Goal: Task Accomplishment & Management: Complete application form

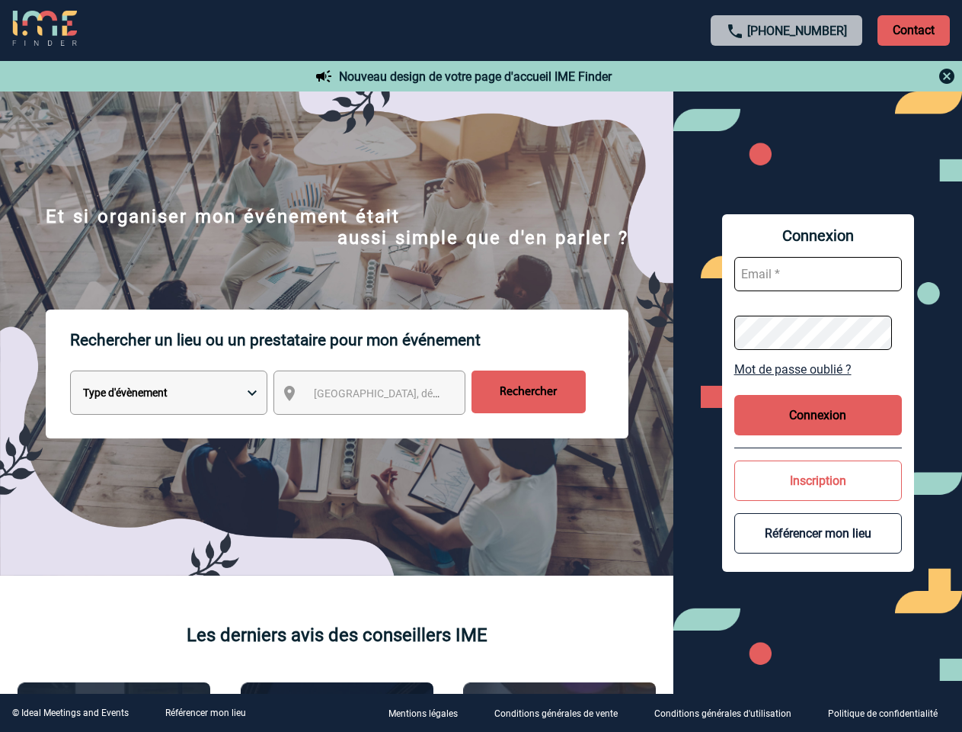
click at [481, 366] on p "Rechercher un lieu ou un prestataire pour mon événement" at bounding box center [349, 339] width 559 height 61
click at [914, 30] on p "Contact" at bounding box center [914, 30] width 72 height 30
click at [787, 76] on div at bounding box center [787, 76] width 339 height 18
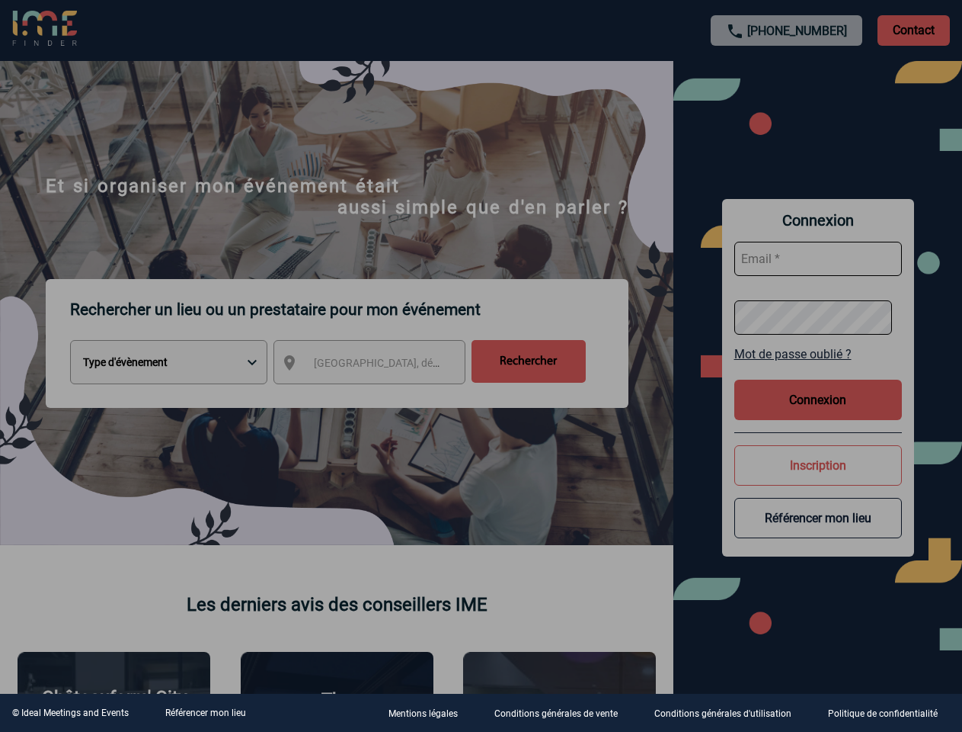
click at [383, 395] on div at bounding box center [481, 366] width 962 height 732
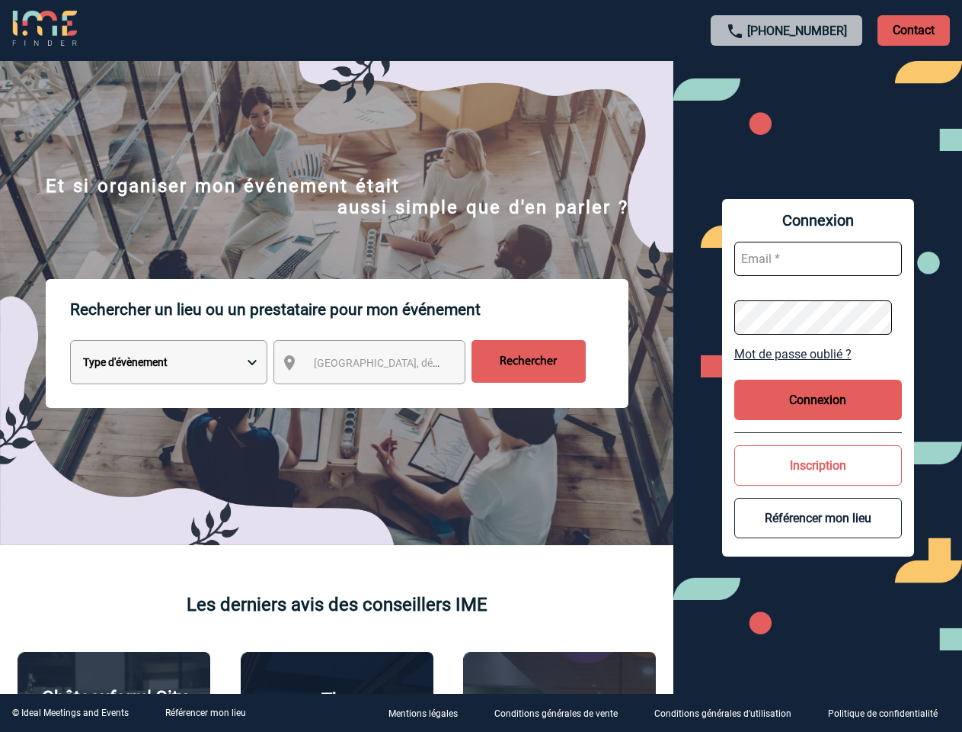
click at [818, 369] on div "Connexion Mot de passe oublié ? Connexion Inscription Référencer mon lieu" at bounding box center [818, 377] width 192 height 357
click at [818, 415] on button "Connexion" at bounding box center [819, 399] width 168 height 40
click at [818, 480] on button "Inscription" at bounding box center [819, 465] width 168 height 40
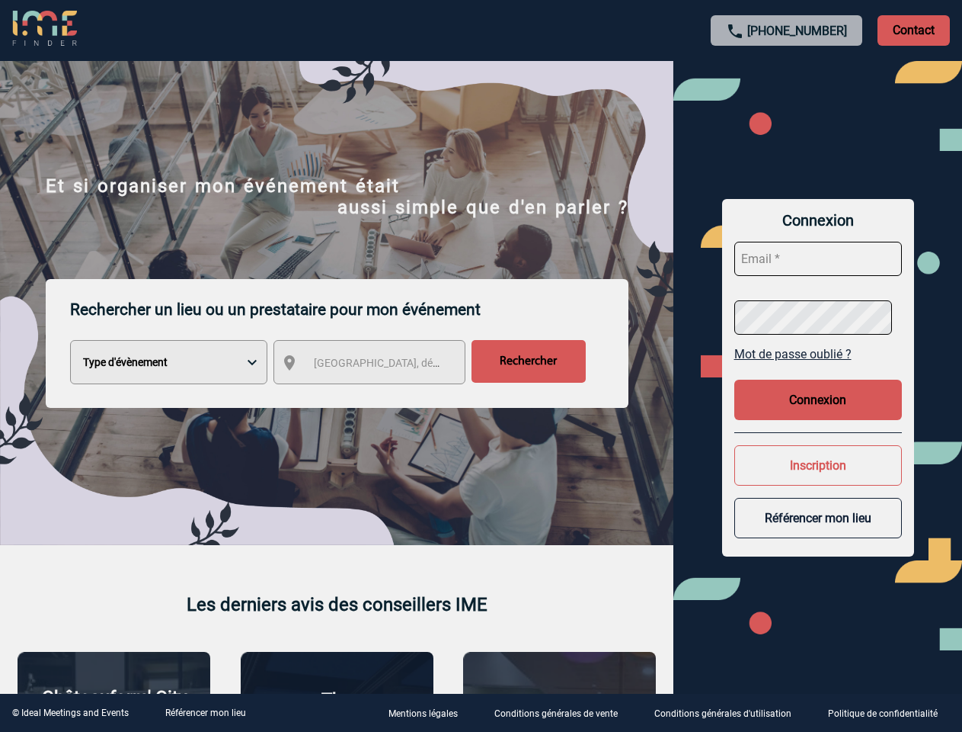
click at [818, 533] on div at bounding box center [481, 366] width 962 height 732
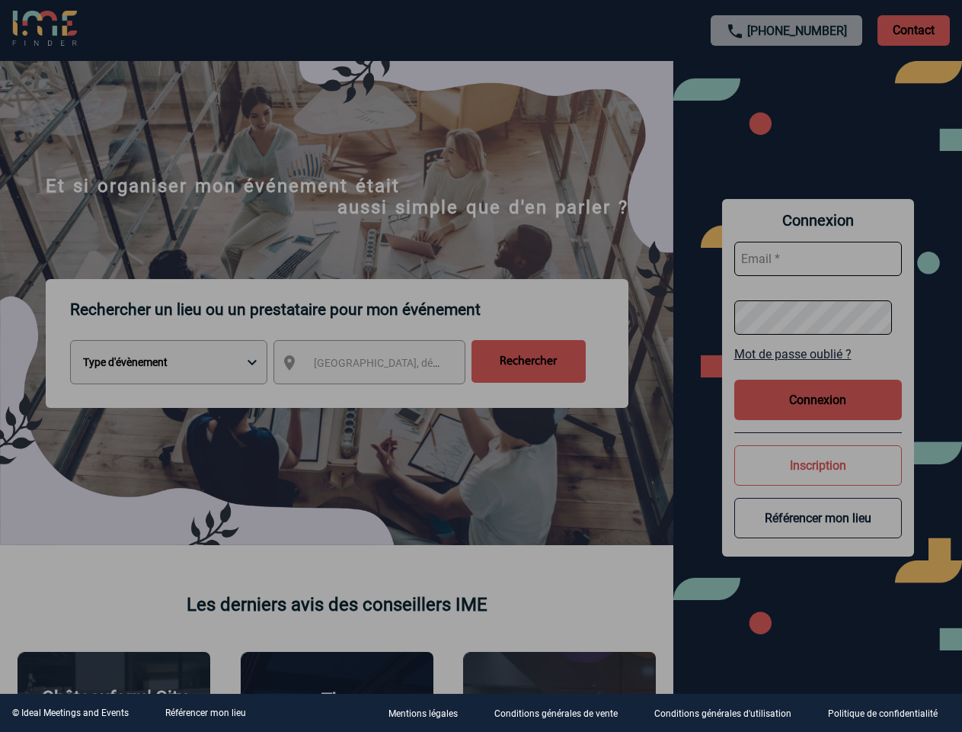
click at [205, 713] on link "Référencer mon lieu" at bounding box center [205, 712] width 81 height 11
